Goal: Task Accomplishment & Management: Complete application form

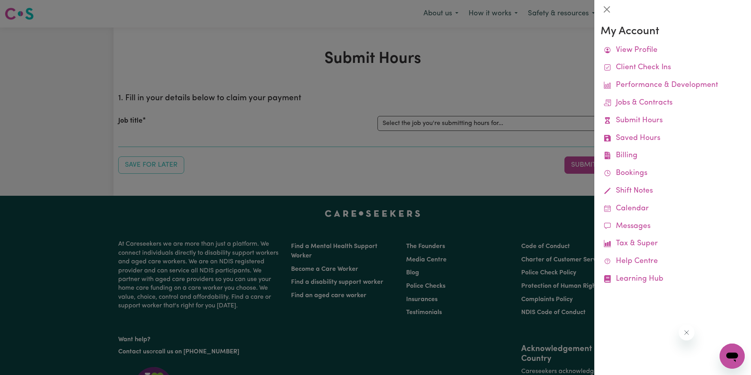
click at [505, 121] on div at bounding box center [375, 187] width 751 height 375
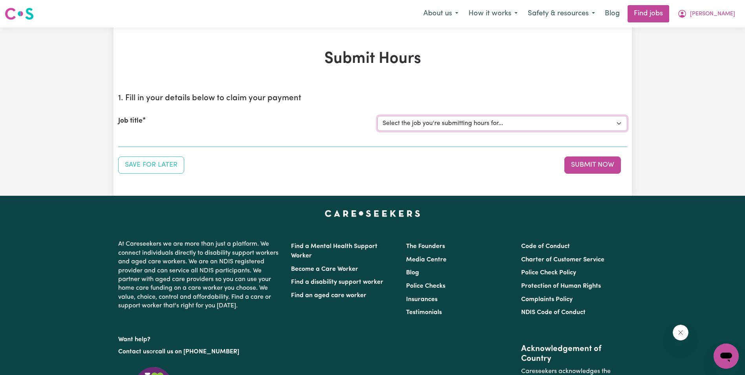
click at [495, 124] on select "Select the job you're submitting hours for... [Gertrude Ehrich] Support Worker …" at bounding box center [503, 123] width 250 height 15
select select "11643"
click at [378, 116] on select "Select the job you're submitting hours for... [Gertrude Ehrich] Support Worker …" at bounding box center [503, 123] width 250 height 15
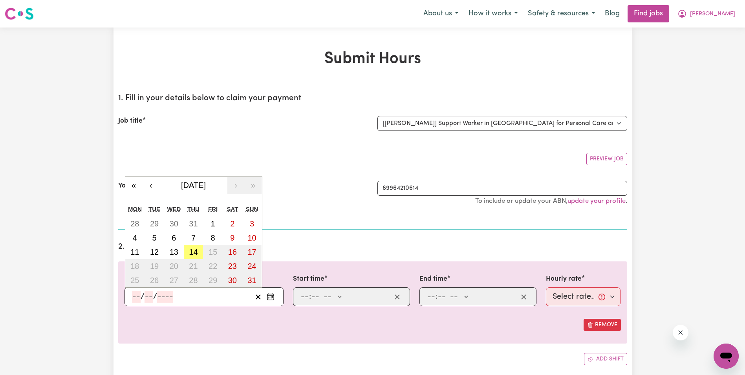
click at [140, 299] on input "number" at bounding box center [136, 297] width 9 height 12
click at [177, 240] on button "6" at bounding box center [174, 238] width 20 height 14
type input "2025-08-06"
type input "6"
type input "8"
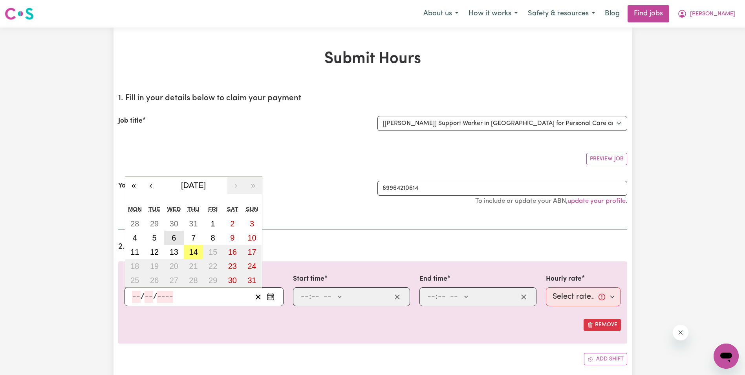
type input "2025"
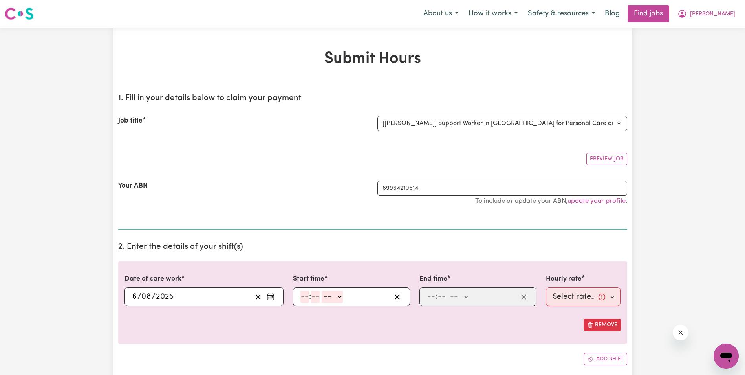
click at [303, 297] on input "number" at bounding box center [305, 297] width 9 height 12
type input "8"
type input "30"
click at [340, 294] on select "-- AM PM" at bounding box center [330, 297] width 21 height 12
select select "am"
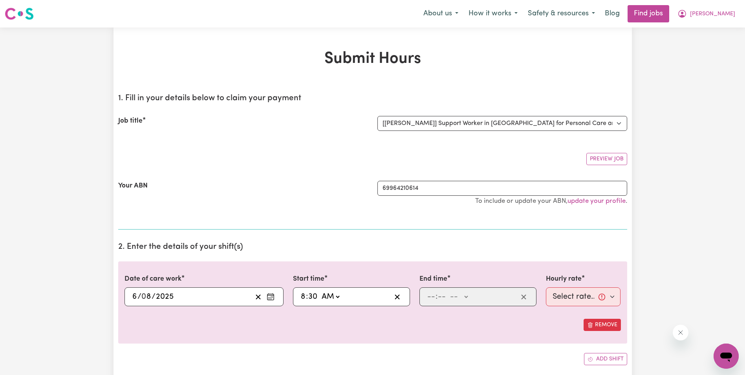
click at [320, 291] on select "-- AM PM" at bounding box center [330, 297] width 21 height 12
type input "08:30"
click at [427, 297] on input "number" at bounding box center [431, 297] width 9 height 12
type input "10"
type input "30"
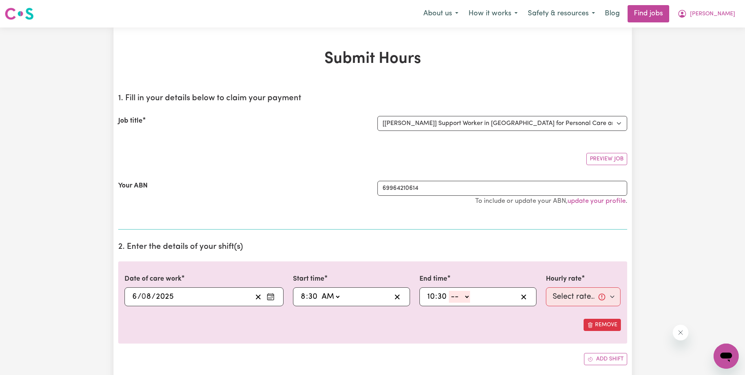
click at [468, 295] on select "-- AM PM" at bounding box center [459, 297] width 21 height 12
select select "am"
click at [449, 291] on select "-- AM PM" at bounding box center [459, 297] width 21 height 12
type input "10:30"
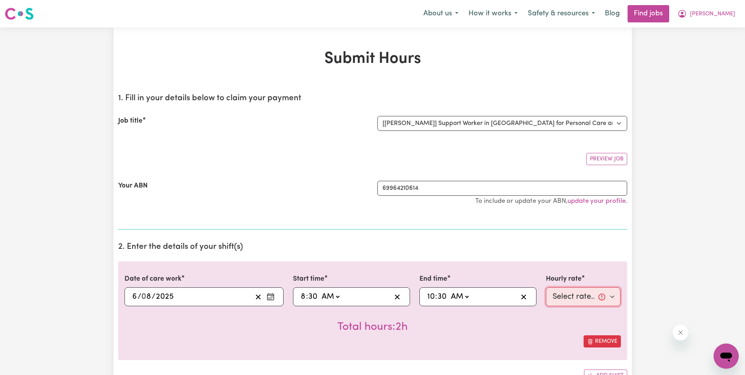
click at [568, 299] on select "Select rate... $63.00 (Weekday) $63.00 (Saturday) $63.00 (Sunday)" at bounding box center [583, 296] width 75 height 19
click at [727, 13] on span "[PERSON_NAME]" at bounding box center [712, 14] width 45 height 9
click at [696, 28] on link "My Account" at bounding box center [709, 30] width 62 height 15
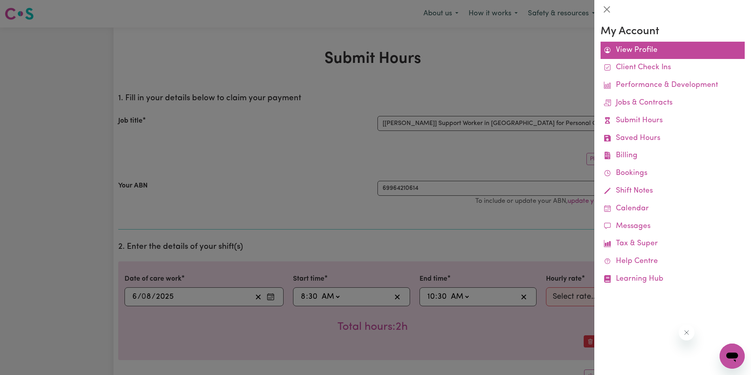
click at [637, 51] on link "View Profile" at bounding box center [673, 51] width 144 height 18
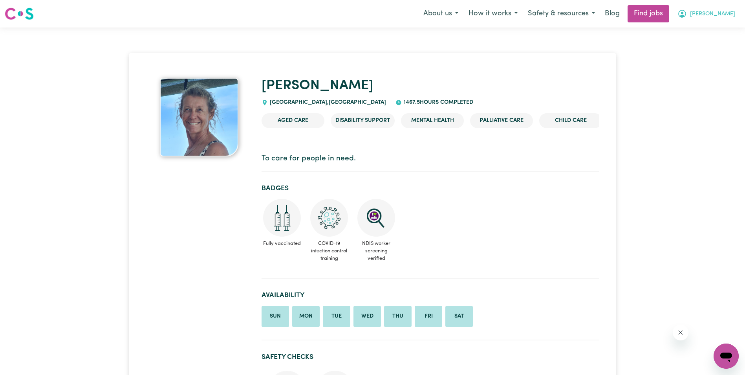
click at [728, 15] on span "[PERSON_NAME]" at bounding box center [712, 14] width 45 height 9
click at [704, 31] on link "My Account" at bounding box center [709, 30] width 62 height 15
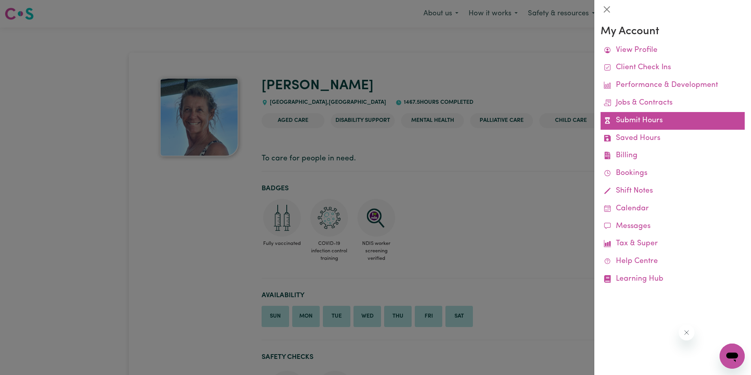
click at [636, 121] on link "Submit Hours" at bounding box center [673, 121] width 144 height 18
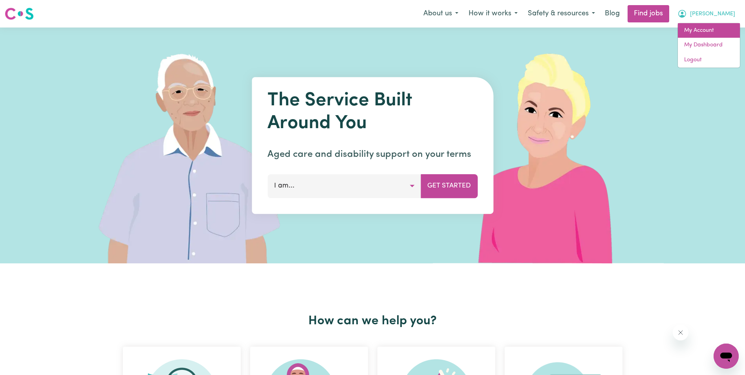
click at [706, 32] on link "My Account" at bounding box center [709, 30] width 62 height 15
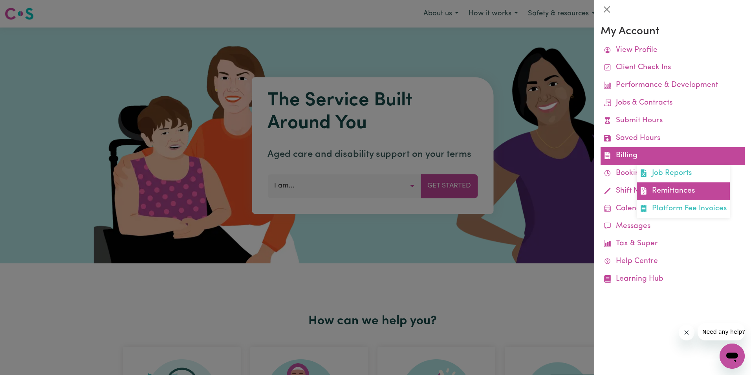
click at [676, 189] on link "Remittances" at bounding box center [683, 191] width 93 height 18
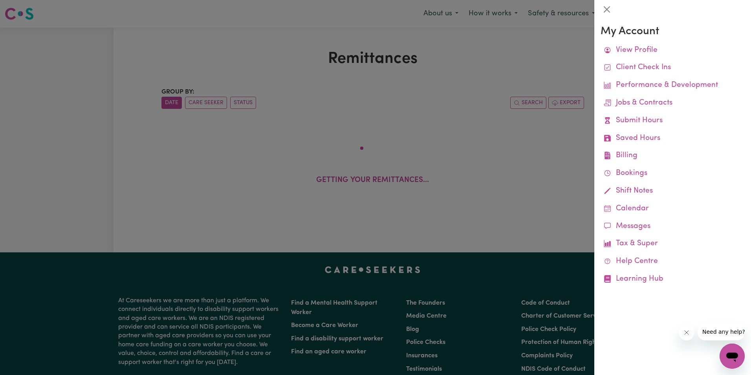
click at [258, 65] on div at bounding box center [375, 187] width 751 height 375
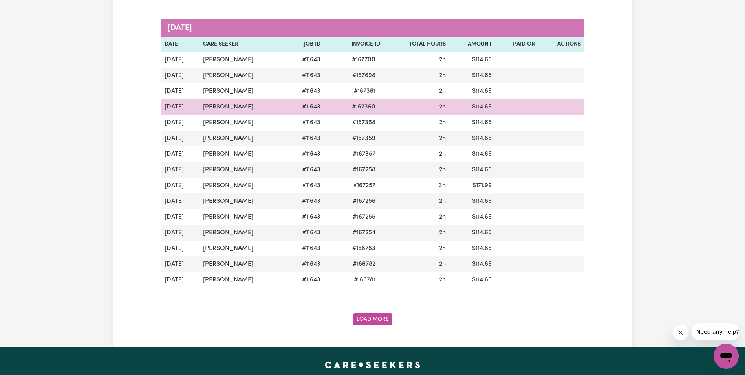
scroll to position [786, 0]
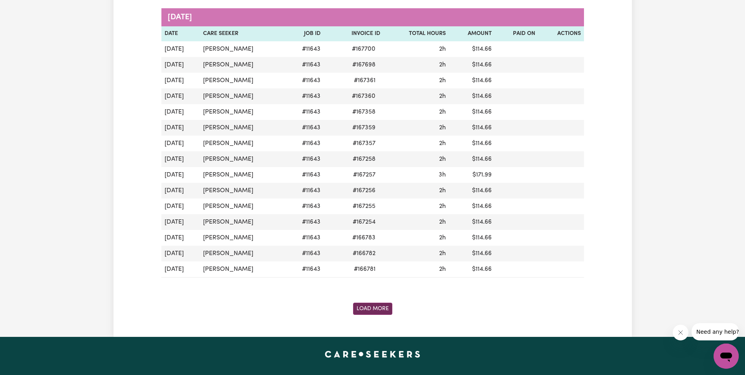
click at [378, 308] on button "Load More" at bounding box center [372, 309] width 39 height 12
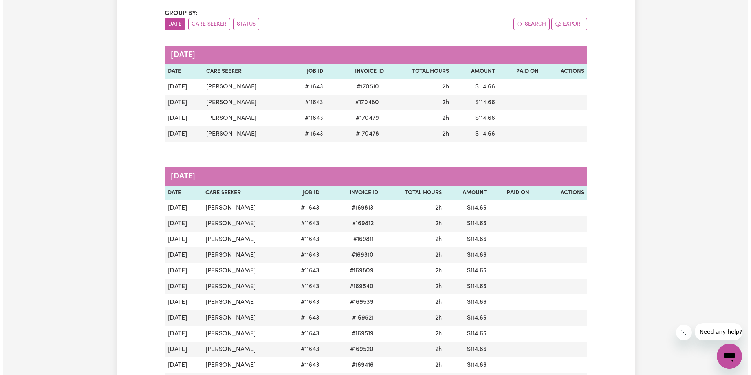
scroll to position [0, 0]
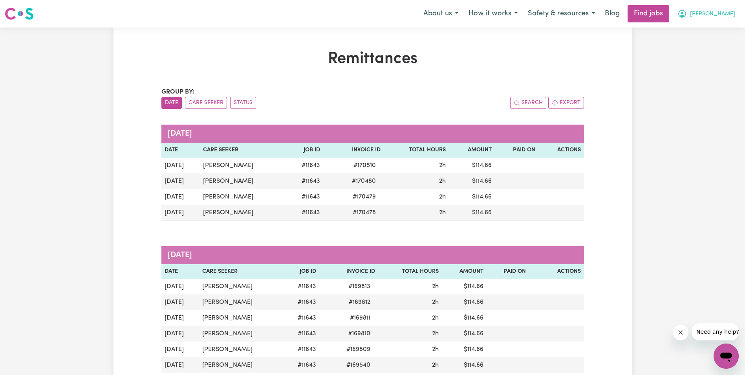
click at [730, 14] on span "[PERSON_NAME]" at bounding box center [712, 14] width 45 height 9
click at [706, 30] on link "My Account" at bounding box center [709, 30] width 62 height 15
